Goal: Use online tool/utility: Utilize a website feature to perform a specific function

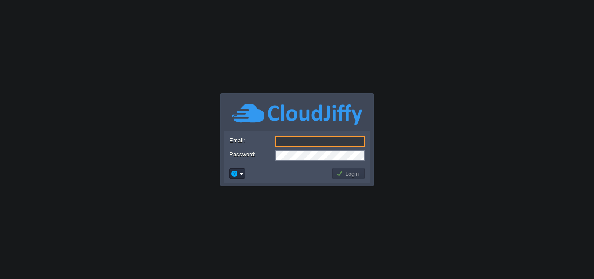
type input "[PERSON_NAME][EMAIL_ADDRESS][PERSON_NAME][DOMAIN_NAME]"
click at [338, 174] on button "Login" at bounding box center [348, 174] width 25 height 8
click at [345, 174] on button "Login" at bounding box center [348, 174] width 25 height 8
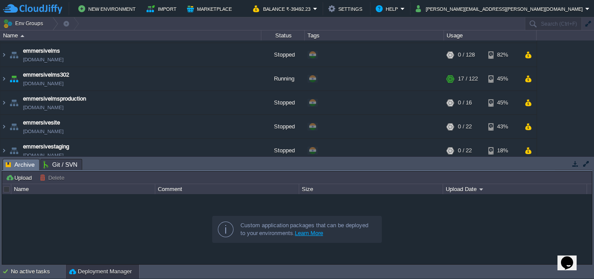
scroll to position [391, 0]
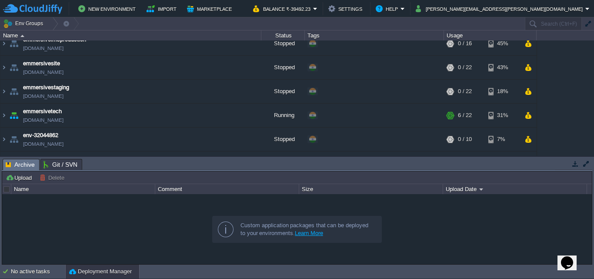
click at [575, 166] on button "button" at bounding box center [576, 164] width 8 height 8
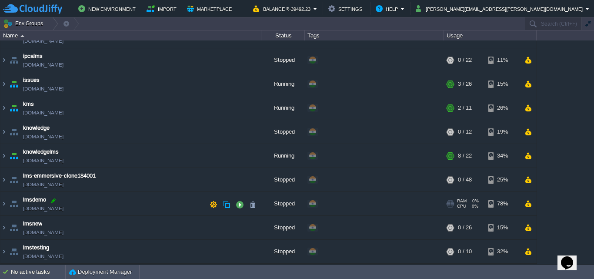
scroll to position [522, 0]
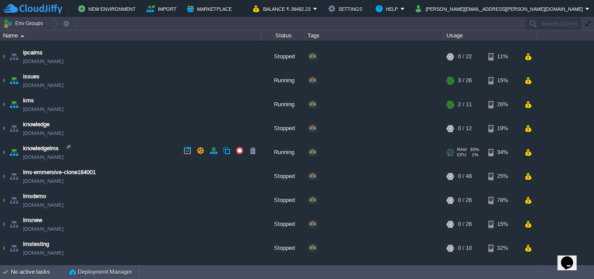
click at [118, 153] on td "knowledgelms [DOMAIN_NAME]" at bounding box center [130, 152] width 261 height 24
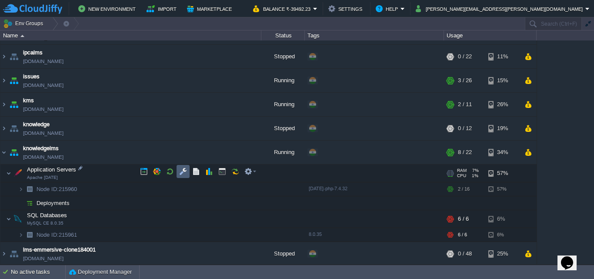
click at [178, 172] on td at bounding box center [183, 171] width 13 height 13
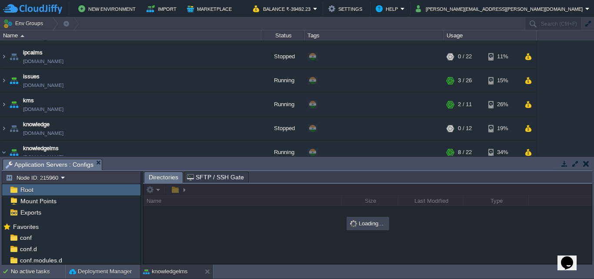
click at [572, 166] on button "button" at bounding box center [576, 164] width 8 height 8
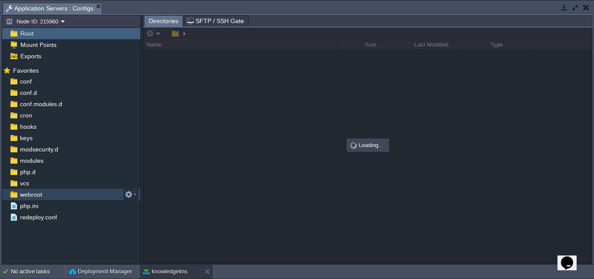
click at [56, 194] on div "webroot" at bounding box center [71, 194] width 138 height 11
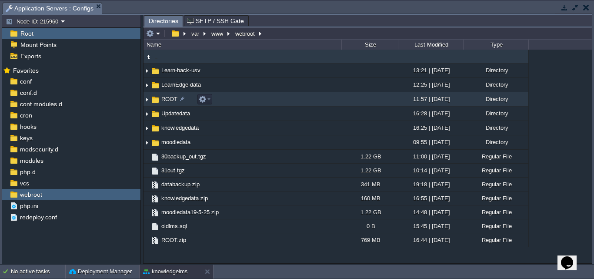
click at [164, 98] on span "ROOT" at bounding box center [169, 98] width 19 height 7
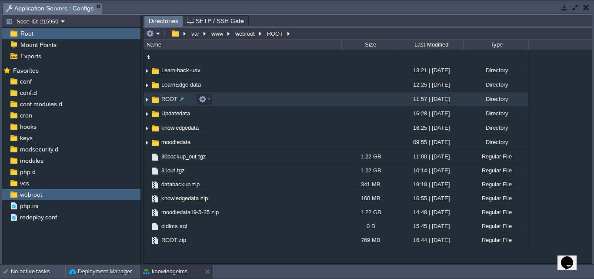
click at [164, 98] on span "ROOT" at bounding box center [169, 98] width 19 height 7
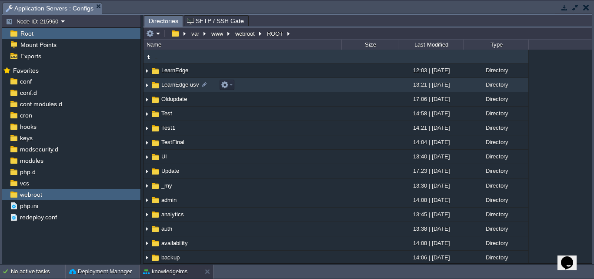
click at [175, 88] on span "LearnEdge-usv" at bounding box center [180, 84] width 40 height 7
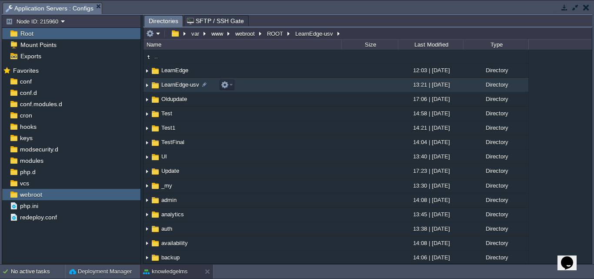
click at [175, 88] on span "LearnEdge-usv" at bounding box center [180, 84] width 40 height 7
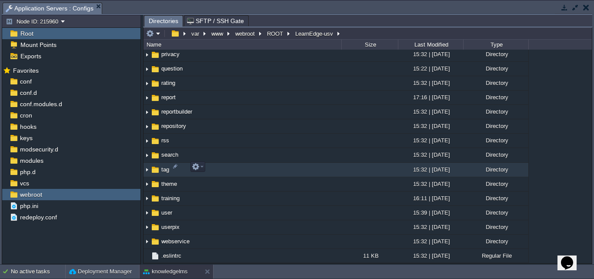
scroll to position [696, 0]
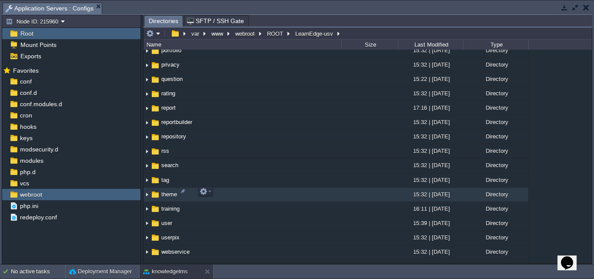
click at [170, 196] on link "theme" at bounding box center [169, 194] width 18 height 7
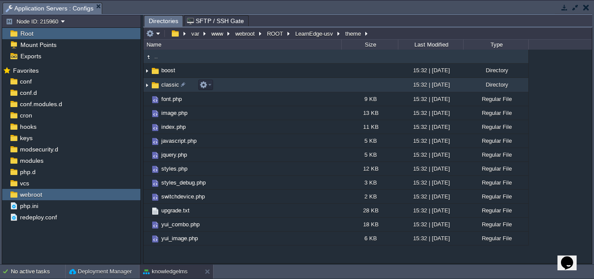
click at [167, 88] on span "classic" at bounding box center [170, 84] width 20 height 7
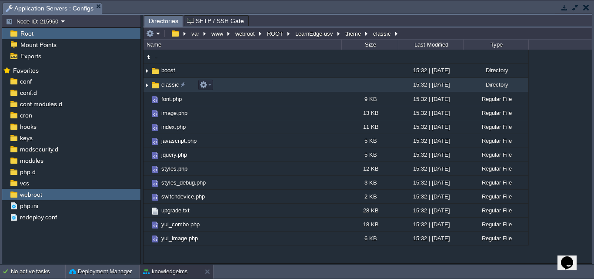
click at [167, 88] on span "classic" at bounding box center [170, 84] width 20 height 7
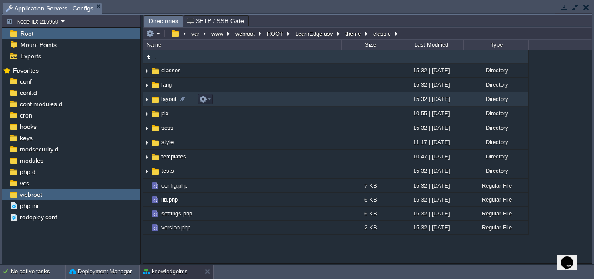
click at [169, 102] on span "layout" at bounding box center [169, 98] width 18 height 7
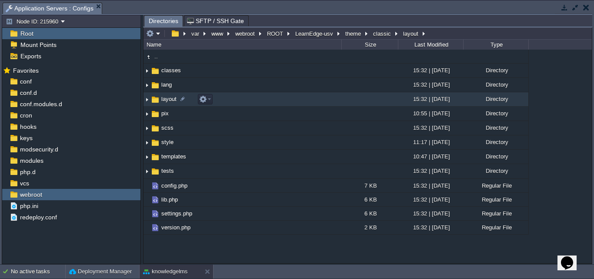
click at [169, 102] on span "layout" at bounding box center [169, 98] width 18 height 7
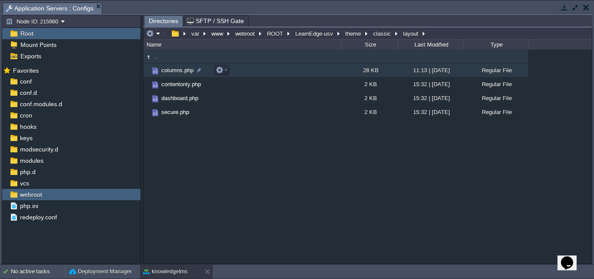
click at [174, 77] on td "columns.php" at bounding box center [243, 71] width 198 height 14
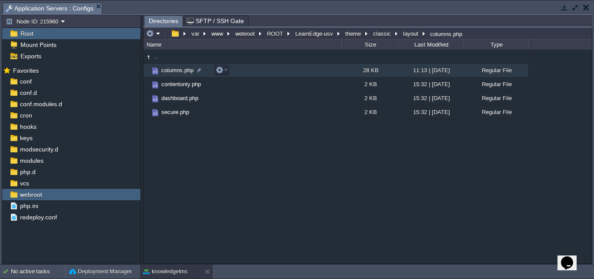
drag, startPoint x: 174, startPoint y: 77, endPoint x: 332, endPoint y: 150, distance: 174.4
click at [332, 150] on div ".. columns.php 28 KB 11:13 | [DATE] Regular File contentonly.php 2 KB 15:32 | […" at bounding box center [368, 156] width 448 height 213
click at [222, 71] on button "button" at bounding box center [220, 70] width 8 height 8
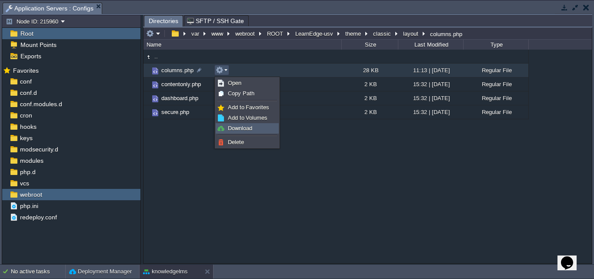
click at [232, 130] on span "Download" at bounding box center [240, 128] width 24 height 7
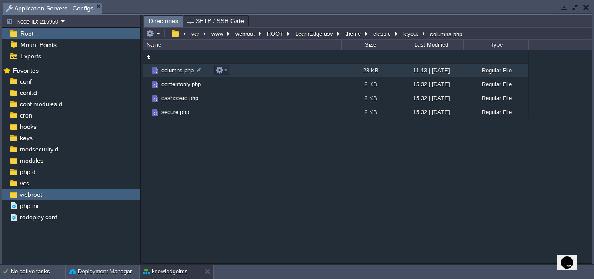
click at [255, 71] on td "columns.php" at bounding box center [243, 71] width 198 height 14
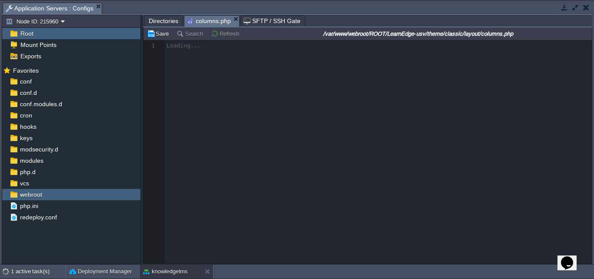
click at [400, 97] on div at bounding box center [368, 151] width 448 height 223
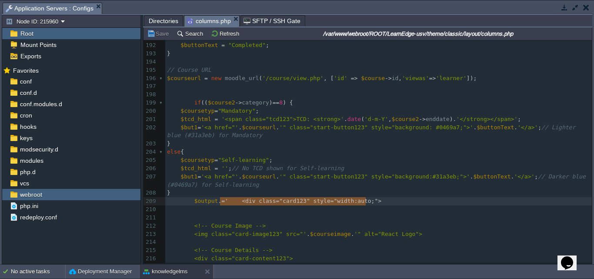
type textarea "$output .=' <div class="card123" style="width:auto;">"
drag, startPoint x: 369, startPoint y: 203, endPoint x: 192, endPoint y: 198, distance: 177.1
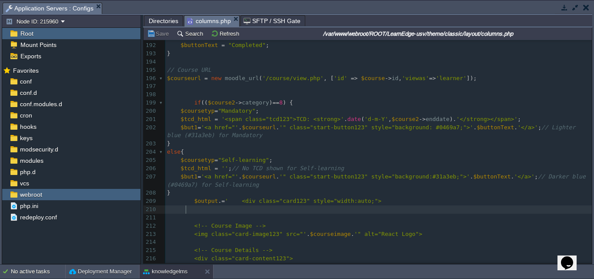
click at [222, 210] on pre at bounding box center [378, 209] width 427 height 8
click at [293, 215] on pre "​" at bounding box center [378, 218] width 427 height 8
click at [332, 212] on pre at bounding box center [378, 209] width 427 height 8
click at [386, 204] on pre "$output . = ' <div class="card123" style="width:auto;">" at bounding box center [378, 201] width 427 height 8
click at [380, 203] on pre "$output . = ' <div class="card123" style="width:auto;">" at bounding box center [378, 201] width 427 height 8
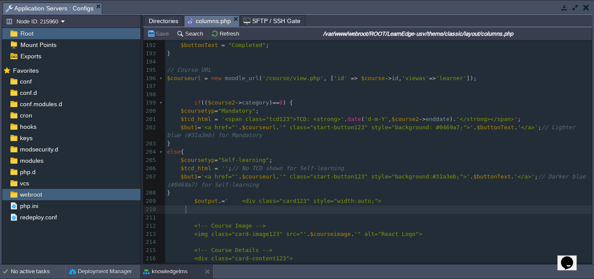
click at [383, 209] on pre at bounding box center [378, 209] width 427 height 8
click at [381, 204] on pre "$output . = ' <div class="card123" style="width:auto;">" at bounding box center [378, 201] width 427 height 8
click at [186, 37] on button "Search" at bounding box center [191, 34] width 29 height 8
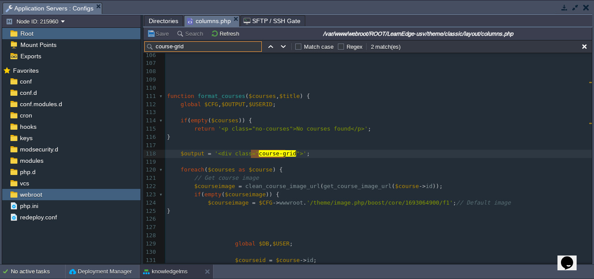
scroll to position [849, 0]
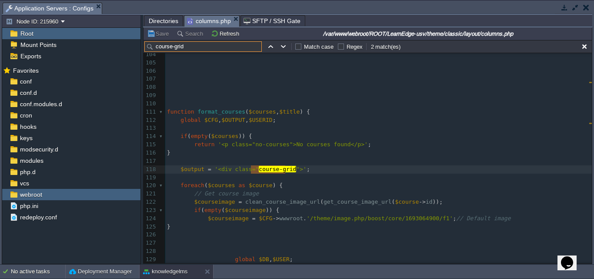
type input "course-grid"
click at [314, 174] on pre "​" at bounding box center [378, 178] width 427 height 8
click at [284, 48] on button "button" at bounding box center [284, 47] width 8 height 8
type textarea "course-grid"
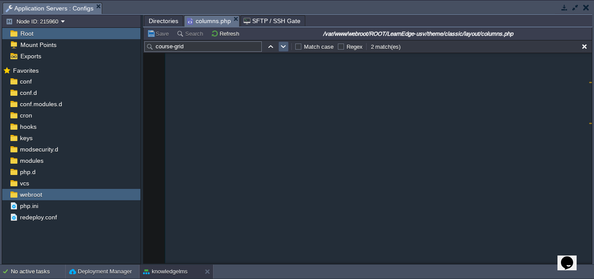
scroll to position [2153, 0]
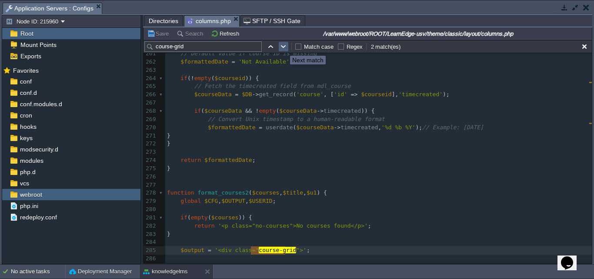
click at [284, 48] on button "button" at bounding box center [284, 47] width 8 height 8
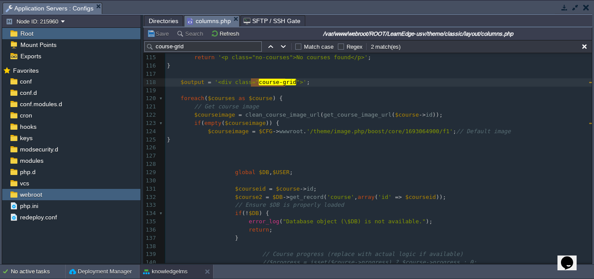
scroll to position [849, 0]
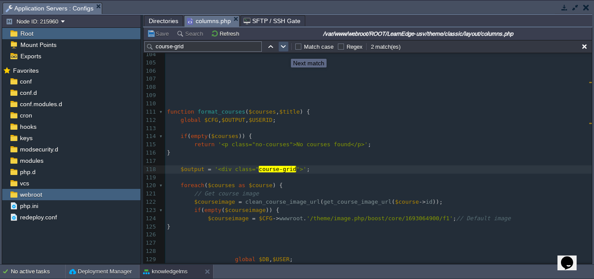
click at [284, 50] on button "button" at bounding box center [284, 47] width 8 height 8
type textarea "course-grid"
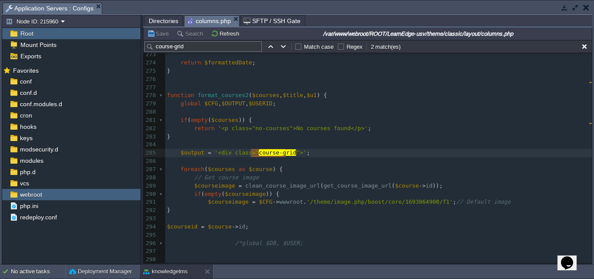
scroll to position [2240, 0]
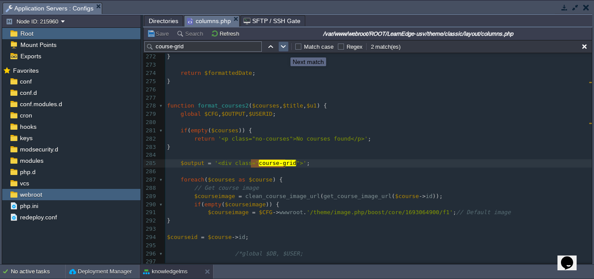
click at [284, 50] on button "button" at bounding box center [284, 47] width 8 height 8
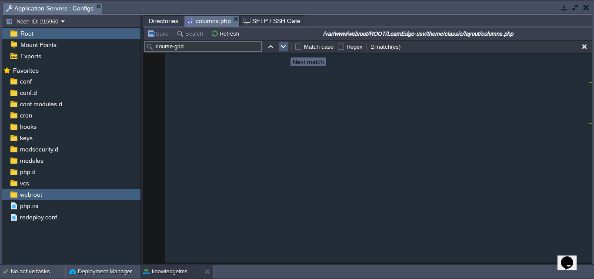
scroll to position [936, 0]
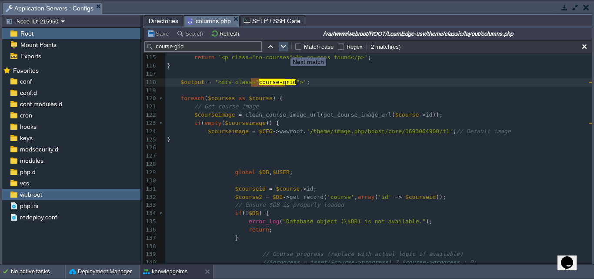
click at [284, 50] on button "button" at bounding box center [284, 47] width 8 height 8
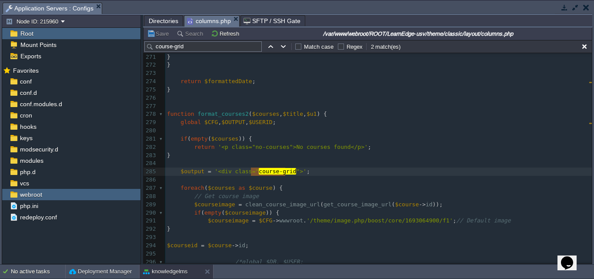
scroll to position [2283, 0]
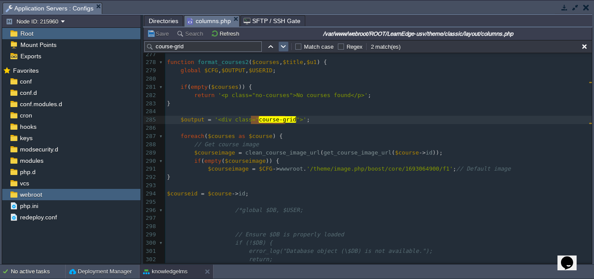
click at [279, 47] on td at bounding box center [283, 46] width 10 height 10
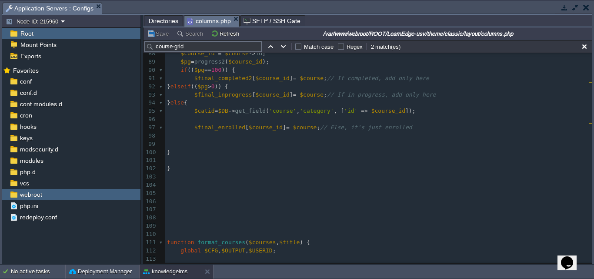
scroll to position [718, 0]
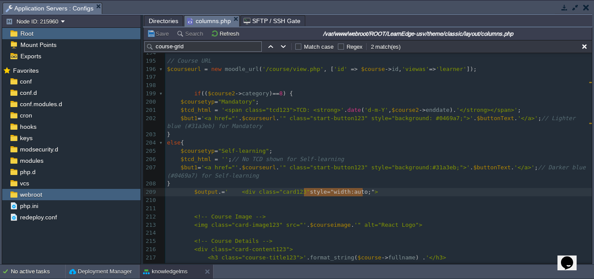
drag, startPoint x: 363, startPoint y: 192, endPoint x: 302, endPoint y: 196, distance: 60.6
click at [269, 47] on button "button" at bounding box center [271, 47] width 8 height 8
type textarea "course-grid"
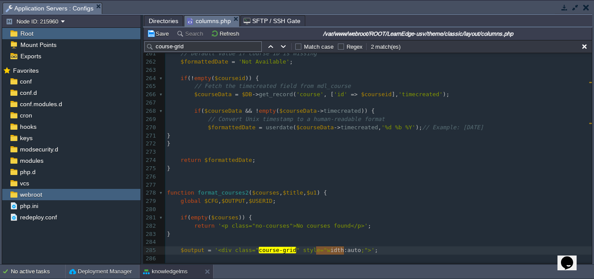
type textarea "width:auto"
drag, startPoint x: 344, startPoint y: 253, endPoint x: 314, endPoint y: 253, distance: 29.6
paste textarea
click at [401, 225] on pre "return '<p class="no-courses">No courses found</p>' ;" at bounding box center [378, 226] width 427 height 8
click at [346, 252] on div "xxxxxxxxxx $output = '<div class=" course-grid ">' ; 249 </div> <p>' . $progres…" at bounding box center [378, 148] width 427 height 394
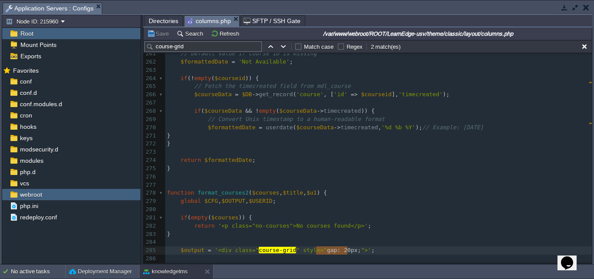
type textarea "gap: 20px;"
drag, startPoint x: 348, startPoint y: 253, endPoint x: 314, endPoint y: 252, distance: 33.1
type textarea "gap: 20px;"
drag, startPoint x: 351, startPoint y: 252, endPoint x: 291, endPoint y: 252, distance: 60.0
click at [281, 48] on button "button" at bounding box center [284, 47] width 8 height 8
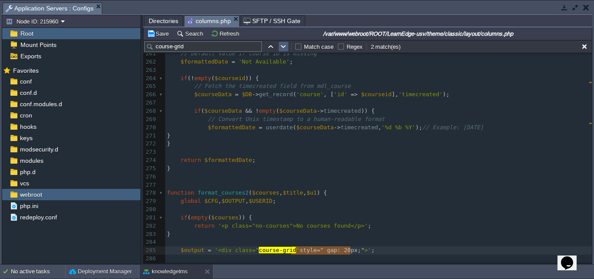
type textarea "course-grid"
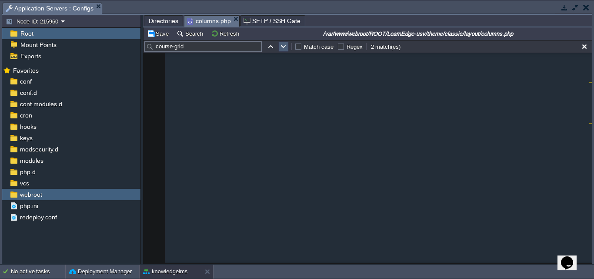
scroll to position [936, 0]
